Goal: Register for event/course

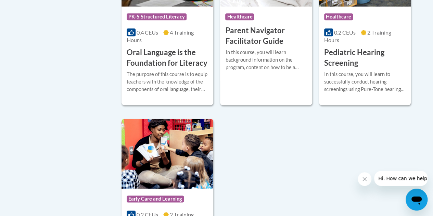
scroll to position [1622, 0]
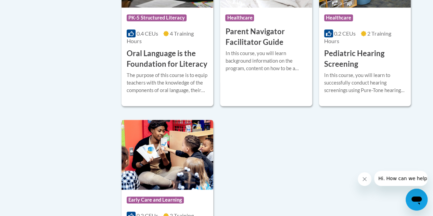
click at [168, 166] on img at bounding box center [167, 155] width 92 height 70
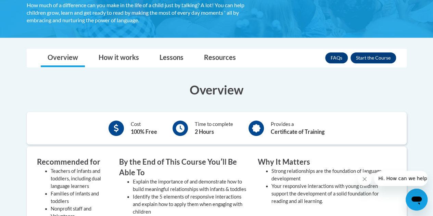
scroll to position [159, 0]
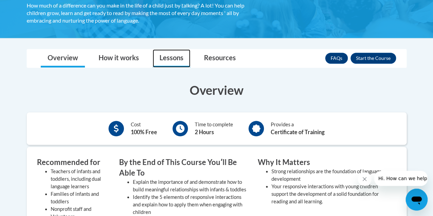
click at [176, 54] on link "Lessons" at bounding box center [172, 58] width 38 height 18
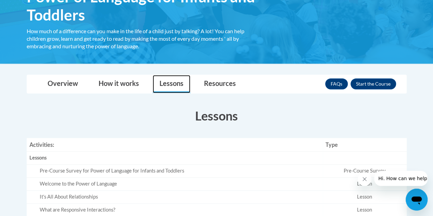
scroll to position [130, 0]
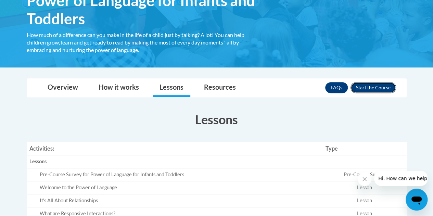
click at [367, 88] on button "Enroll" at bounding box center [372, 87] width 45 height 11
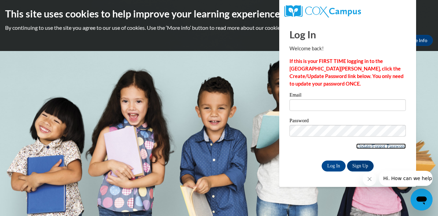
click at [369, 146] on link "Update/Forgot Password" at bounding box center [381, 145] width 50 height 5
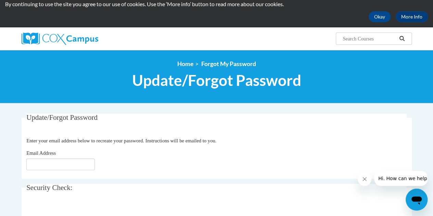
scroll to position [26, 0]
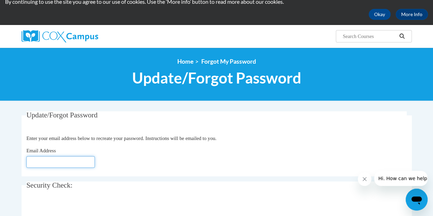
click at [77, 164] on input "Email Address" at bounding box center [60, 162] width 68 height 12
type input "tuckercalvin05@gmail.com"
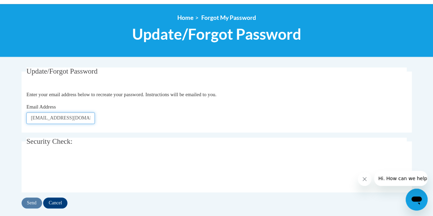
scroll to position [72, 0]
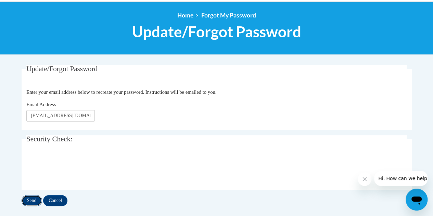
click at [35, 200] on input "Send" at bounding box center [32, 200] width 21 height 11
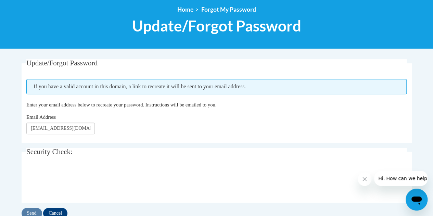
scroll to position [78, 0]
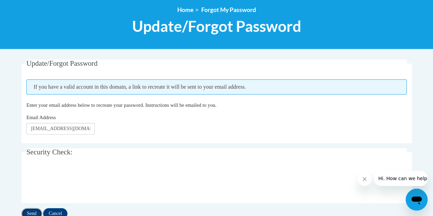
click at [31, 211] on input "Send" at bounding box center [32, 213] width 21 height 11
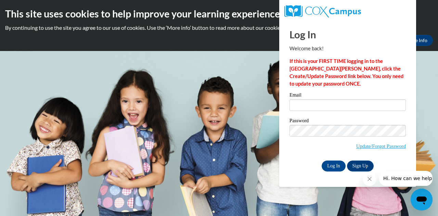
click at [370, 183] on button "Close message from company" at bounding box center [369, 179] width 14 height 14
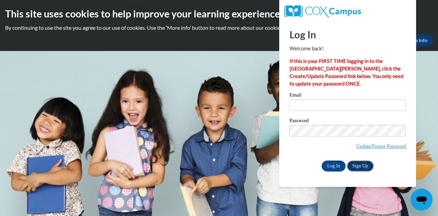
click at [355, 167] on link "Sign Up" at bounding box center [360, 165] width 27 height 11
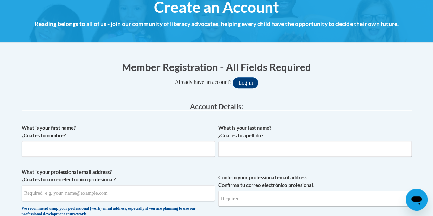
scroll to position [87, 0]
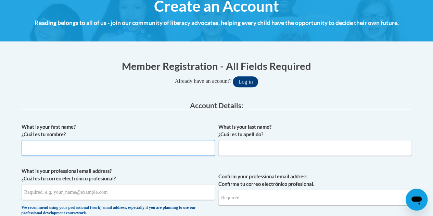
click at [141, 149] on input "What is your first name? ¿Cuál es tu nombre?" at bounding box center [118, 148] width 193 height 16
type input "[PERSON_NAME]"
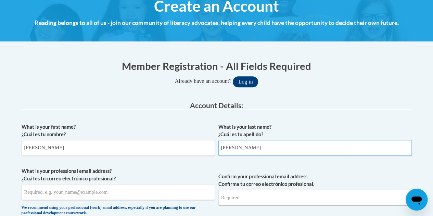
type input "[EMAIL_ADDRESS][DOMAIN_NAME]"
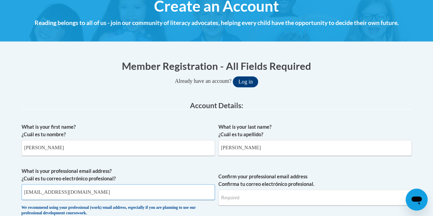
type input "[EMAIL_ADDRESS][DOMAIN_NAME]"
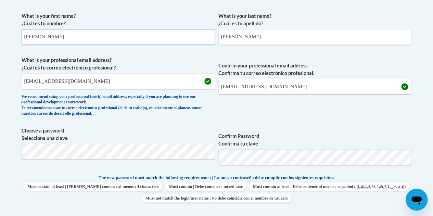
scroll to position [198, 0]
click at [319, 135] on label "Confirm Password Confirma tu clave" at bounding box center [314, 139] width 193 height 15
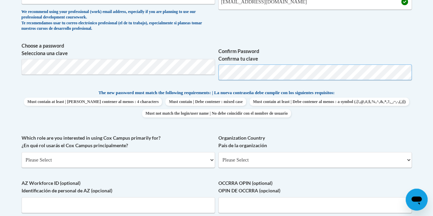
scroll to position [283, 0]
click at [205, 157] on select "Please Select College/University | Colegio/Universidad Community/Nonprofit Part…" at bounding box center [118, 160] width 193 height 16
select select "5a18ea06-2b54-4451-96f2-d152daf9eac5"
click at [22, 152] on select "Please Select College/University | Colegio/Universidad Community/Nonprofit Part…" at bounding box center [118, 160] width 193 height 16
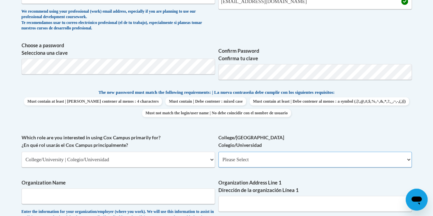
click at [262, 158] on select "Please Select College/University Staff | Empleado universitario College/Univers…" at bounding box center [314, 160] width 193 height 16
select select "99b32b07-cffc-426c-8bf6-0cd77760d84b"
click at [218, 152] on select "Please Select College/University Staff | Empleado universitario College/Univers…" at bounding box center [314, 160] width 193 height 16
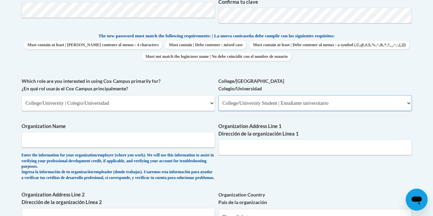
scroll to position [340, 0]
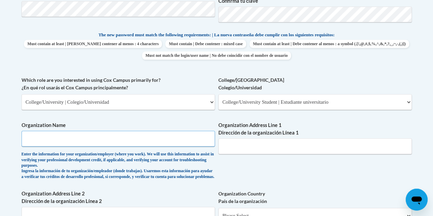
click at [190, 135] on input "Organization Name" at bounding box center [118, 139] width 193 height 16
type input "[GEOGRAPHIC_DATA]"
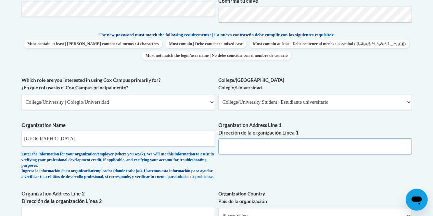
click at [253, 144] on input "Organization Address Line 1 Dirección de la organización Línea 1" at bounding box center [314, 146] width 193 height 16
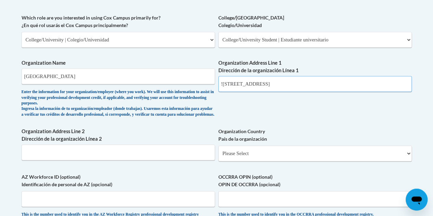
scroll to position [403, 0]
type input "![STREET_ADDRESS]"
click at [261, 159] on select "Please Select [GEOGRAPHIC_DATA] | [GEOGRAPHIC_DATA] Outside of [GEOGRAPHIC_DATA…" at bounding box center [314, 153] width 193 height 16
select select "ad49bcad-a171-4b2e-b99c-48b446064914"
click at [218, 151] on select "Please Select [GEOGRAPHIC_DATA] | [GEOGRAPHIC_DATA] Outside of [GEOGRAPHIC_DATA…" at bounding box center [314, 153] width 193 height 16
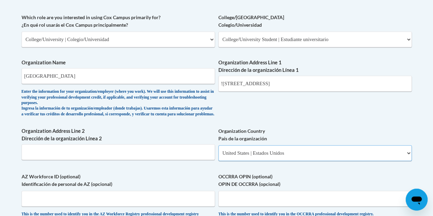
select select
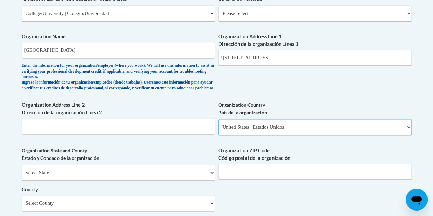
scroll to position [429, 0]
click at [162, 173] on select "Select State [US_STATE] [US_STATE] [US_STATE] [US_STATE] [US_STATE] [US_STATE] …" at bounding box center [118, 172] width 193 height 16
select select "[US_STATE]"
click at [22, 169] on select "Select State [US_STATE] [US_STATE] [US_STATE] [US_STATE] [US_STATE] [US_STATE] …" at bounding box center [118, 172] width 193 height 16
click at [262, 175] on input "Organization ZIP Code Código postal de la organización" at bounding box center [314, 171] width 193 height 16
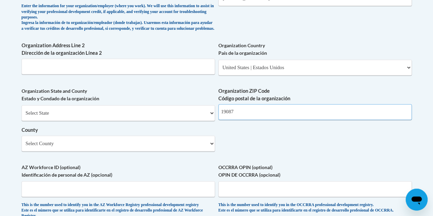
scroll to position [490, 0]
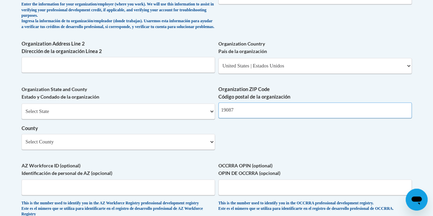
type input "19087"
click at [198, 147] on select "Select County [GEOGRAPHIC_DATA] [GEOGRAPHIC_DATA] [PERSON_NAME] [PERSON_NAME] […" at bounding box center [118, 142] width 193 height 16
select select "[GEOGRAPHIC_DATA]"
click at [22, 139] on select "Select County [GEOGRAPHIC_DATA] [GEOGRAPHIC_DATA] [PERSON_NAME] [PERSON_NAME] […" at bounding box center [118, 142] width 193 height 16
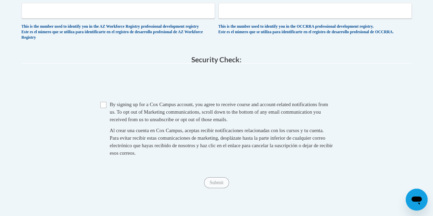
scroll to position [667, 0]
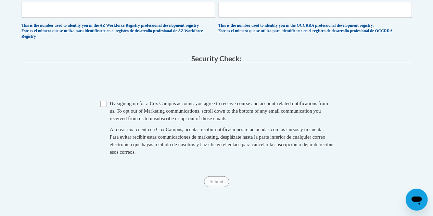
click at [140, 120] on span "By signing up for a Cox Campus account, you agree to receive course and account…" at bounding box center [219, 111] width 218 height 21
click at [103, 107] on input "Checkbox" at bounding box center [103, 104] width 6 height 6
checkbox input "true"
click at [214, 187] on input "Submit" at bounding box center [216, 181] width 25 height 11
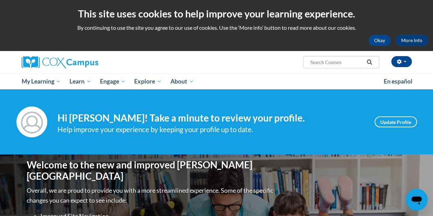
click at [326, 61] on input "Search..." at bounding box center [336, 62] width 55 height 8
type input "power of lang"
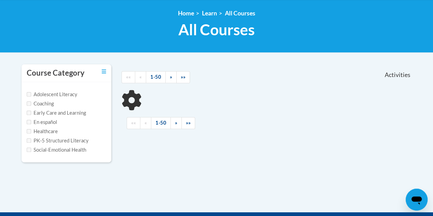
scroll to position [91, 0]
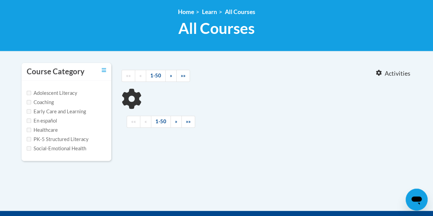
type input "power of lang"
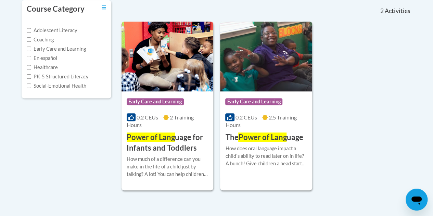
scroll to position [155, 0]
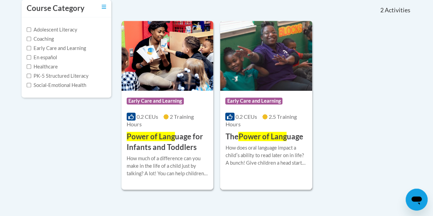
click at [254, 102] on span "Early Care and Learning" at bounding box center [253, 100] width 57 height 7
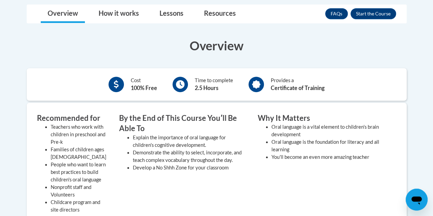
scroll to position [188, 0]
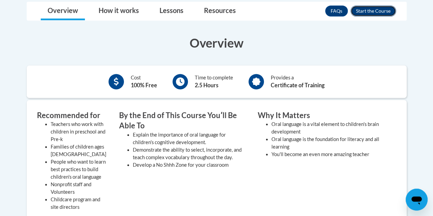
click at [378, 10] on button "Enroll" at bounding box center [372, 10] width 45 height 11
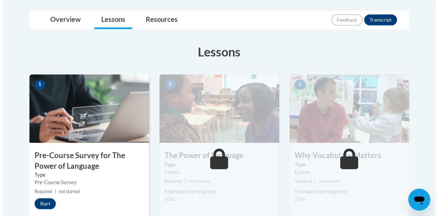
scroll to position [157, 0]
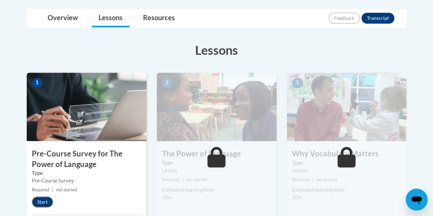
click at [43, 201] on button "Start" at bounding box center [42, 201] width 21 height 11
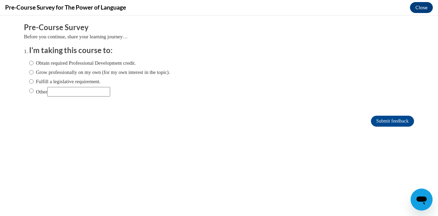
scroll to position [0, 0]
click at [128, 71] on label "Grow professionally on my own (for my own interest in the topic)." at bounding box center [99, 72] width 141 height 8
click at [34, 71] on input "Grow professionally on my own (for my own interest in the topic)." at bounding box center [31, 72] width 4 height 8
radio input "true"
click at [371, 122] on input "Submit feedback" at bounding box center [392, 121] width 43 height 11
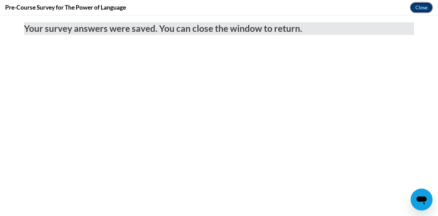
click at [419, 6] on button "Close" at bounding box center [421, 7] width 23 height 11
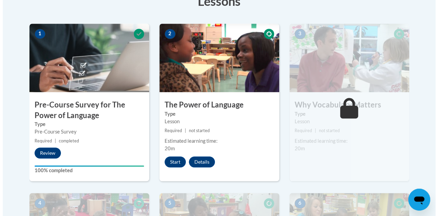
scroll to position [207, 0]
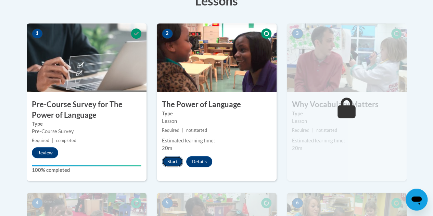
click at [175, 159] on button "Start" at bounding box center [172, 161] width 21 height 11
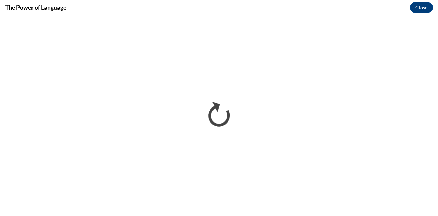
scroll to position [0, 0]
click at [4, 6] on div "The Power of Language Close" at bounding box center [219, 7] width 438 height 15
